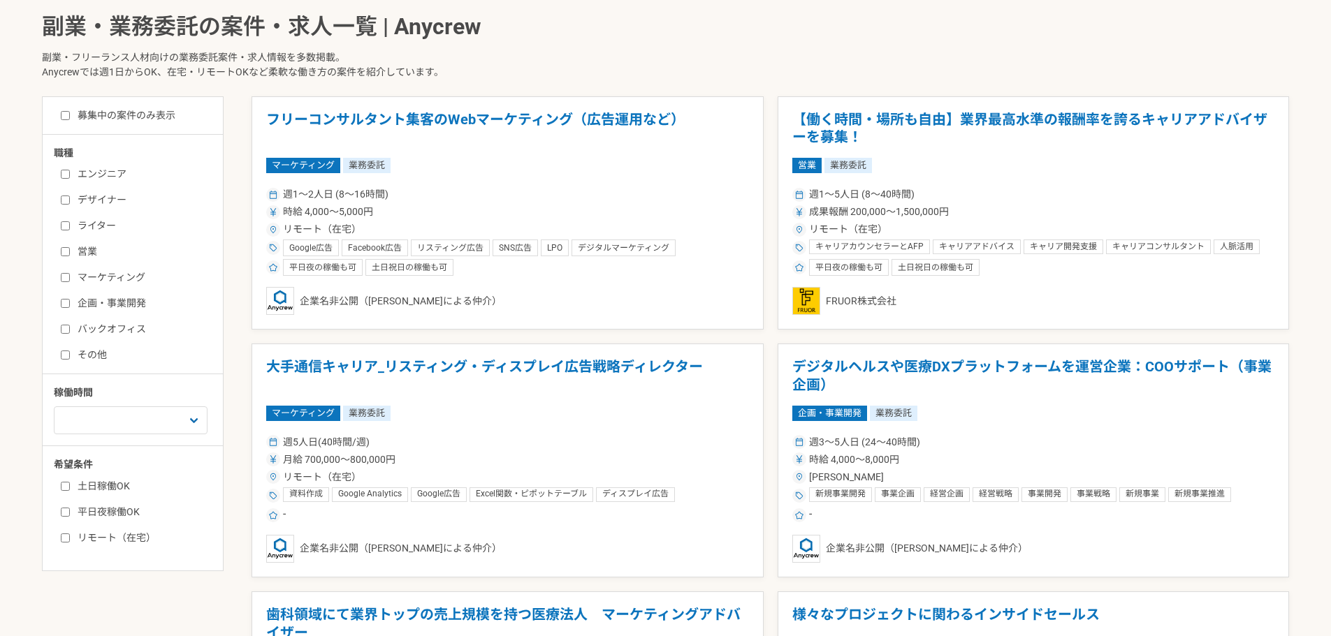
scroll to position [363, 0]
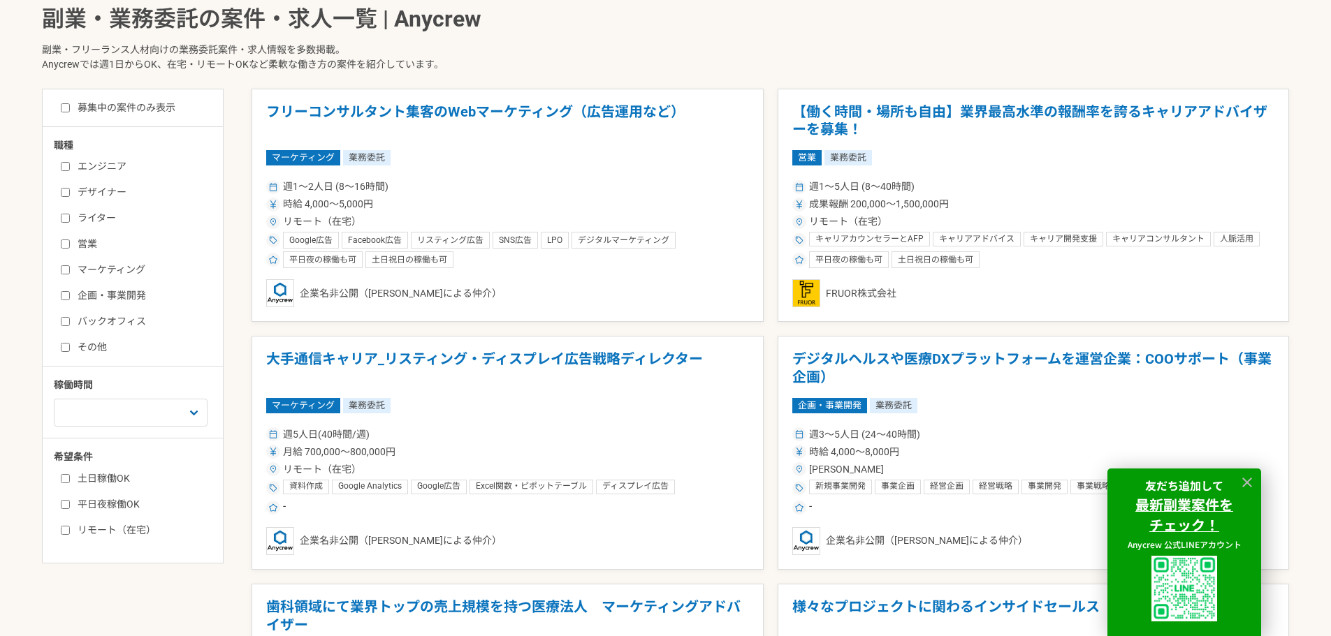
click at [116, 163] on label "エンジニア" at bounding box center [141, 166] width 161 height 15
click at [70, 163] on input "エンジニア" at bounding box center [65, 166] width 9 height 9
checkbox input "true"
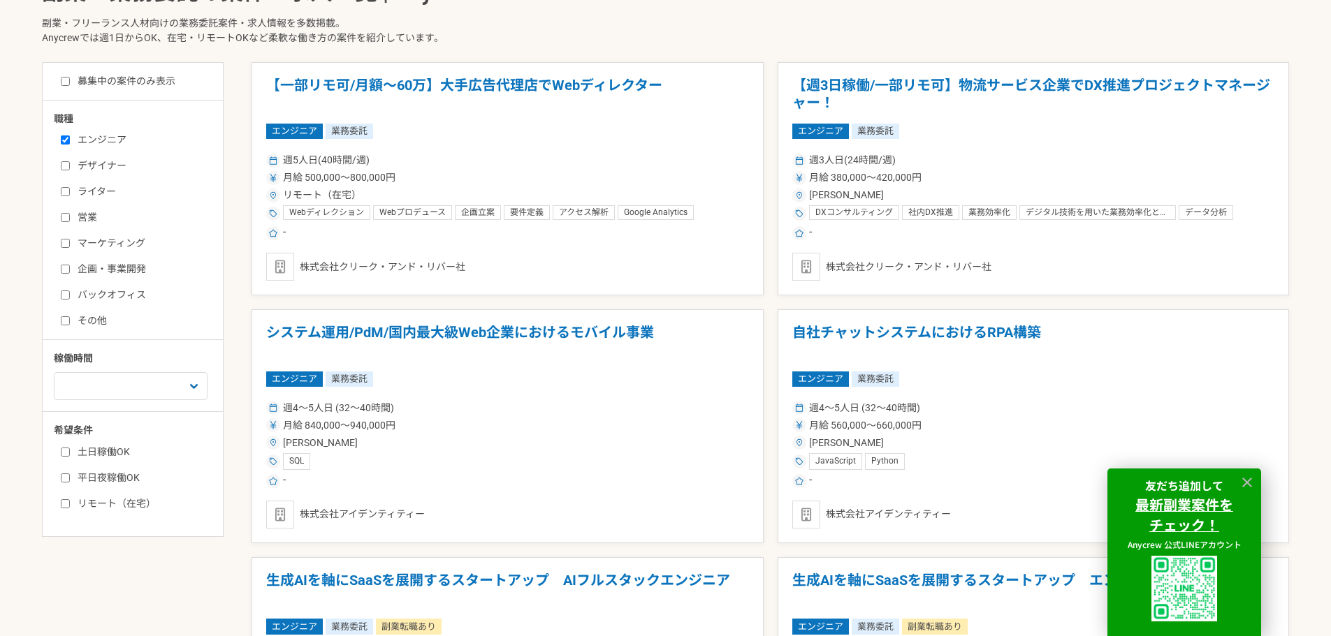
scroll to position [391, 0]
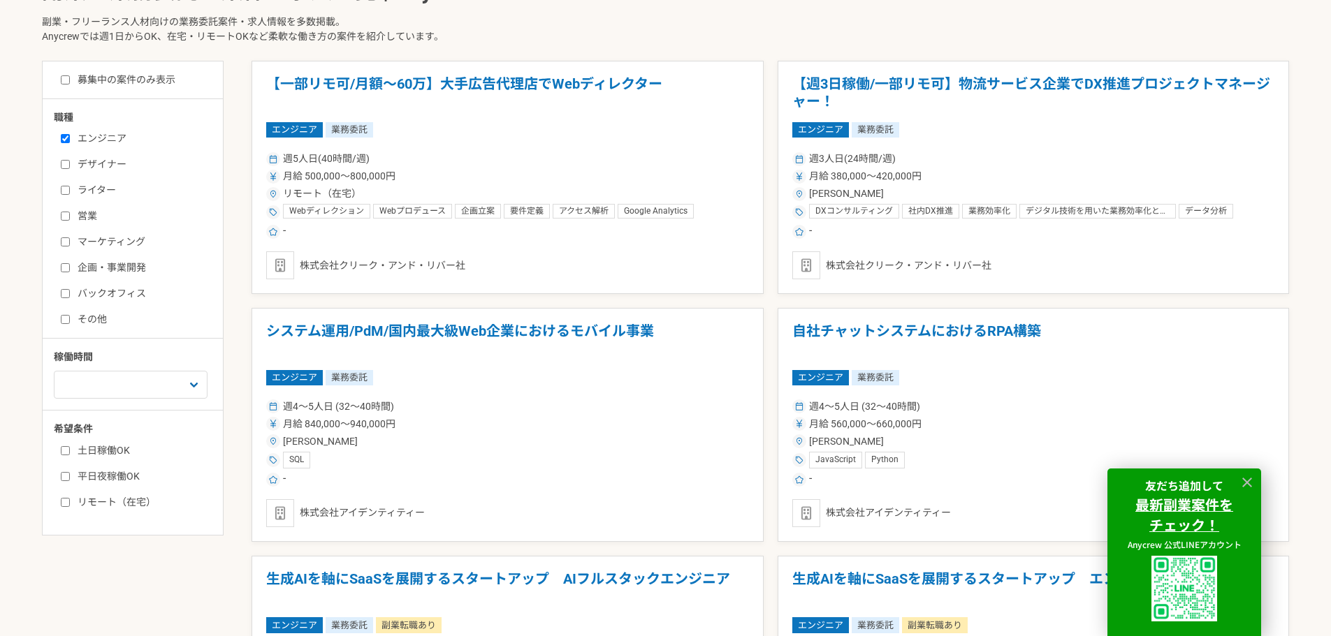
click at [66, 452] on input "土日稼働OK" at bounding box center [65, 450] width 9 height 9
checkbox input "true"
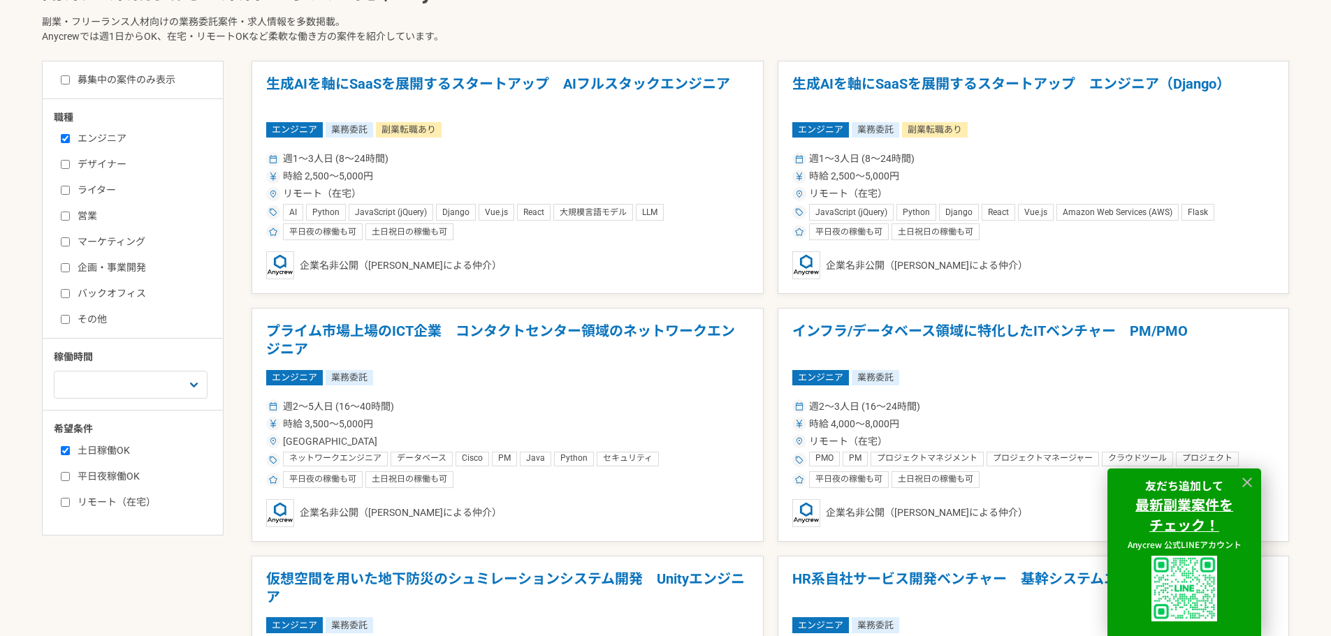
click at [63, 475] on input "平日夜稼働OK" at bounding box center [65, 476] width 9 height 9
checkbox input "true"
click at [221, 256] on div "職種 エンジニア デザイナー ライター 営業 マーケティング 企画・事業開発 バックオフィス その他" at bounding box center [138, 218] width 169 height 217
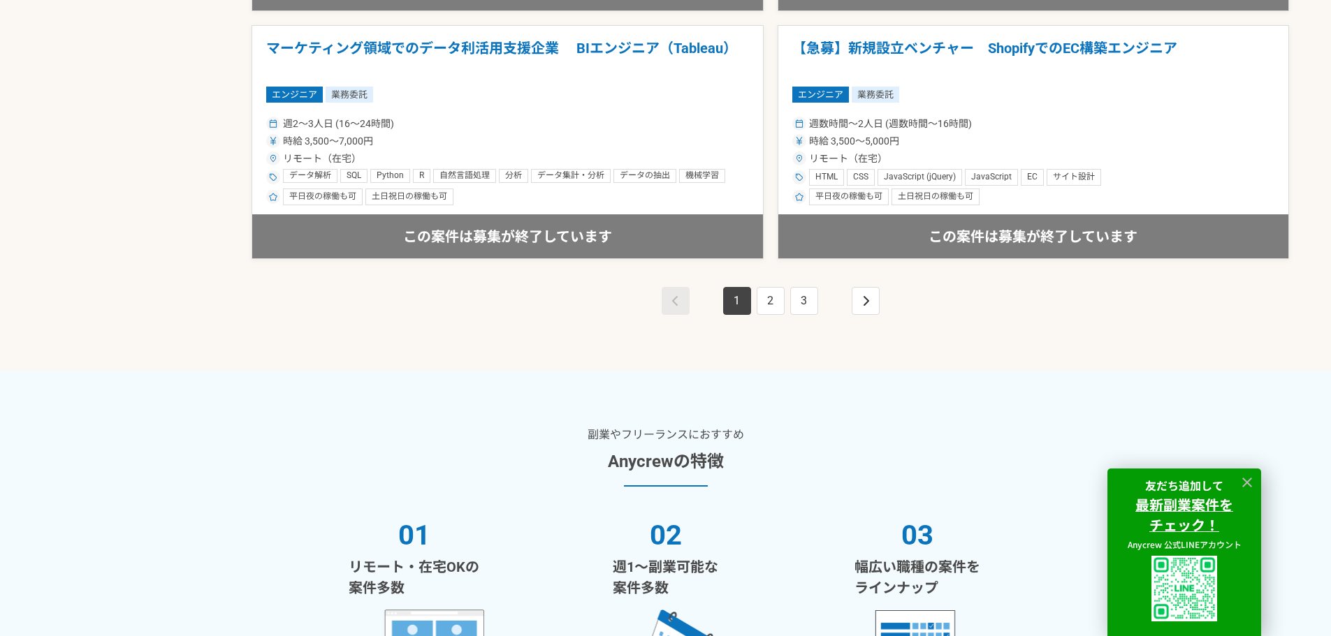
scroll to position [2654, 0]
